Goal: Find specific page/section: Find specific page/section

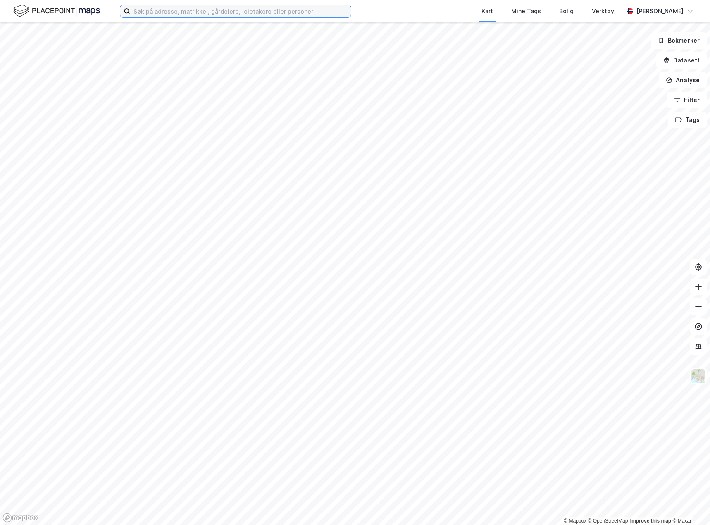
click at [147, 9] on input at bounding box center [240, 11] width 221 height 12
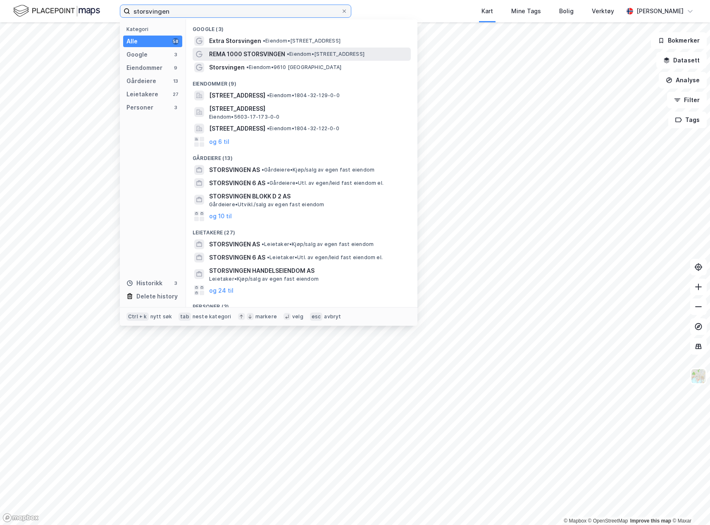
type input "storsvingen"
click at [365, 51] on span "• Eiendom • [STREET_ADDRESS]" at bounding box center [326, 54] width 78 height 7
